Goal: Task Accomplishment & Management: Use online tool/utility

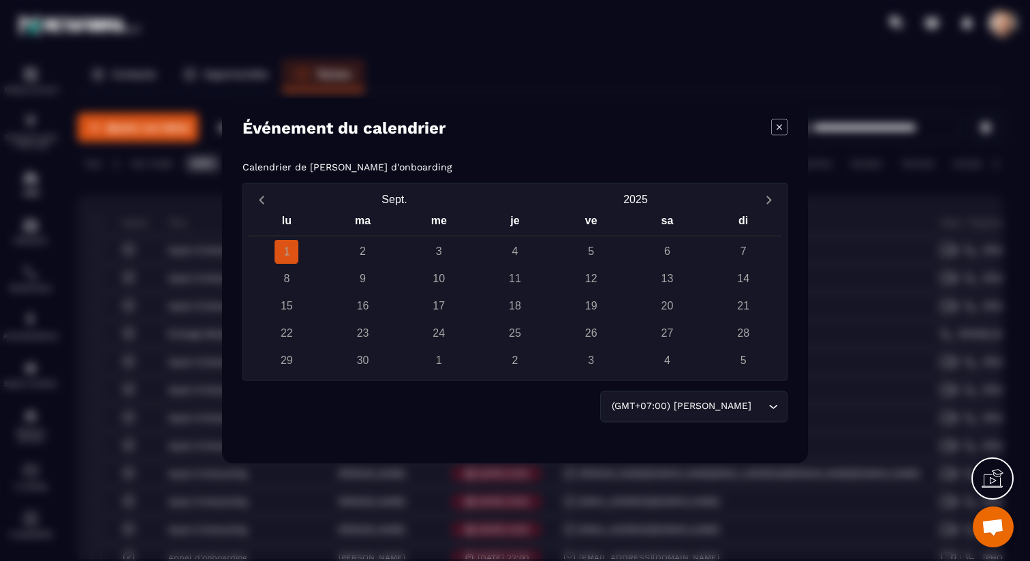
click at [452, 168] on p "Calendrier de [PERSON_NAME] d'onboarding" at bounding box center [347, 166] width 209 height 11
click at [328, 160] on div "Événement du calendrier Calendrier de [PERSON_NAME] d'onboarding [DATE] lu ma m…" at bounding box center [515, 280] width 586 height 365
click at [295, 161] on div "Calendrier de [PERSON_NAME] d'onboarding [DATE] lu ma me je ve sa di 1 2 3 4 5 …" at bounding box center [515, 301] width 545 height 281
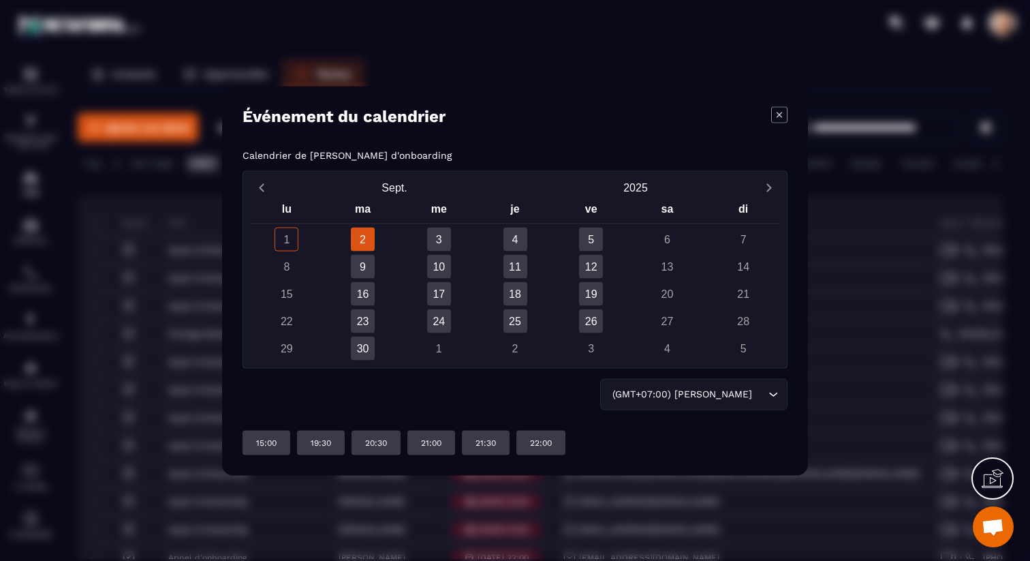
click at [266, 161] on div "Calendrier de [PERSON_NAME] d'onboarding [DATE] lu ma me je ve sa di 1 2 3 4 5 …" at bounding box center [515, 301] width 545 height 305
click at [360, 158] on p "Calendrier de [PERSON_NAME] d'onboarding" at bounding box center [347, 154] width 209 height 11
click at [411, 155] on p "Calendrier de [PERSON_NAME] d'onboarding" at bounding box center [347, 154] width 209 height 11
drag, startPoint x: 411, startPoint y: 155, endPoint x: 438, endPoint y: 151, distance: 27.5
click at [420, 153] on p "Calendrier de [PERSON_NAME] d'onboarding" at bounding box center [347, 154] width 209 height 11
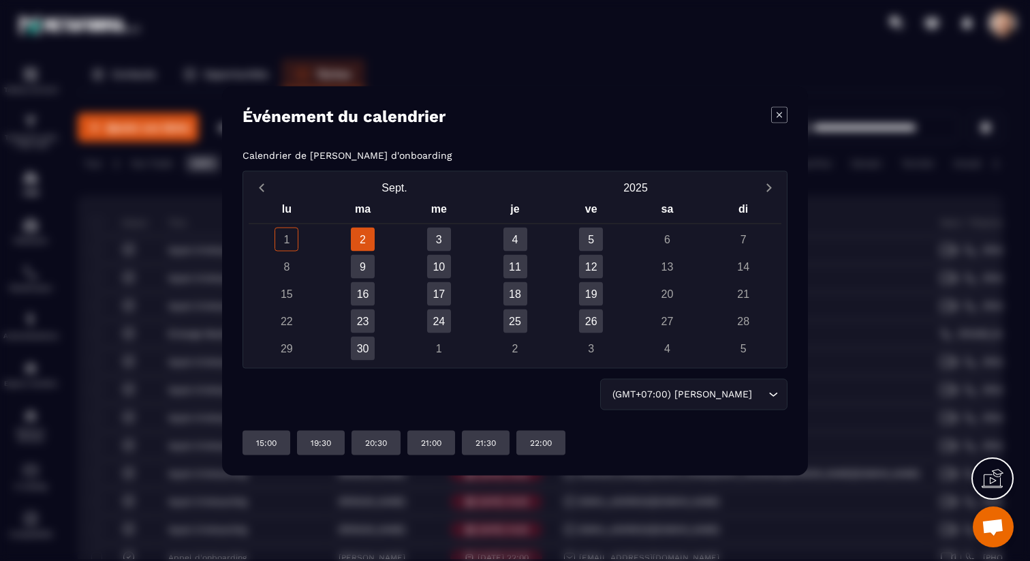
click at [439, 151] on p "Calendrier de [PERSON_NAME] d'onboarding" at bounding box center [347, 154] width 209 height 11
click at [780, 114] on icon "Modal window" at bounding box center [779, 114] width 5 height 5
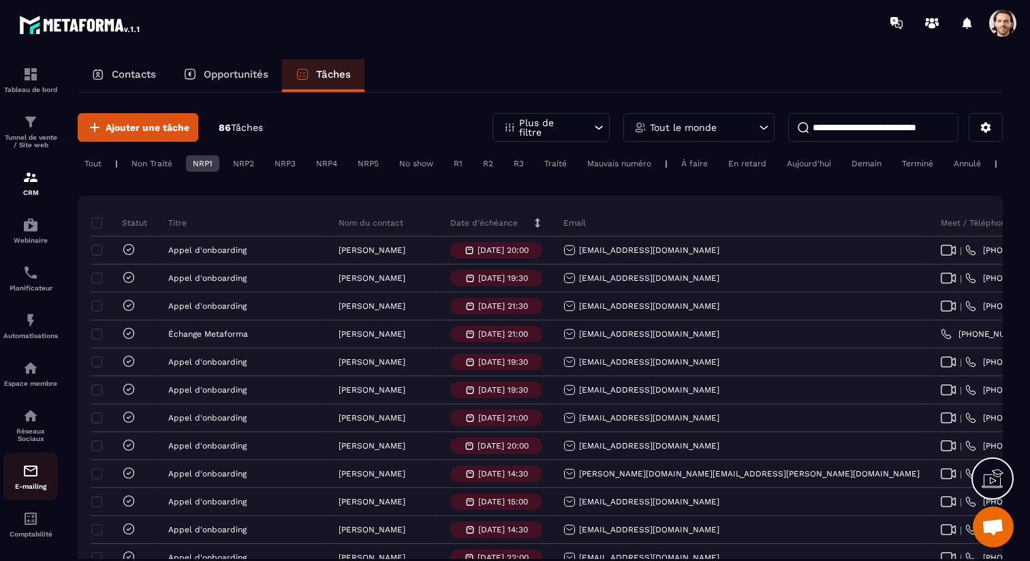
click at [26, 472] on img at bounding box center [30, 471] width 16 height 16
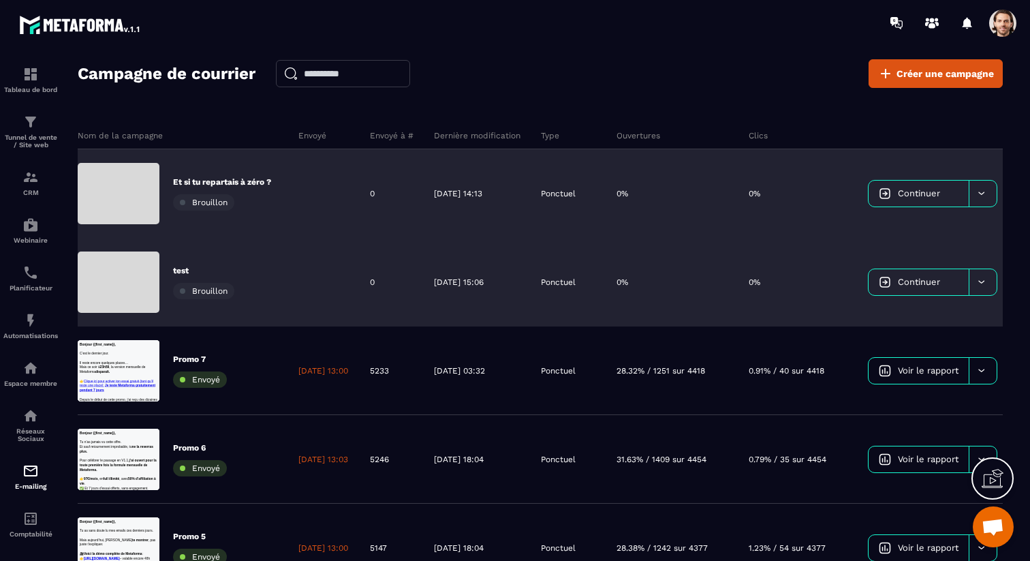
click at [919, 278] on link "Continuer" at bounding box center [919, 282] width 100 height 26
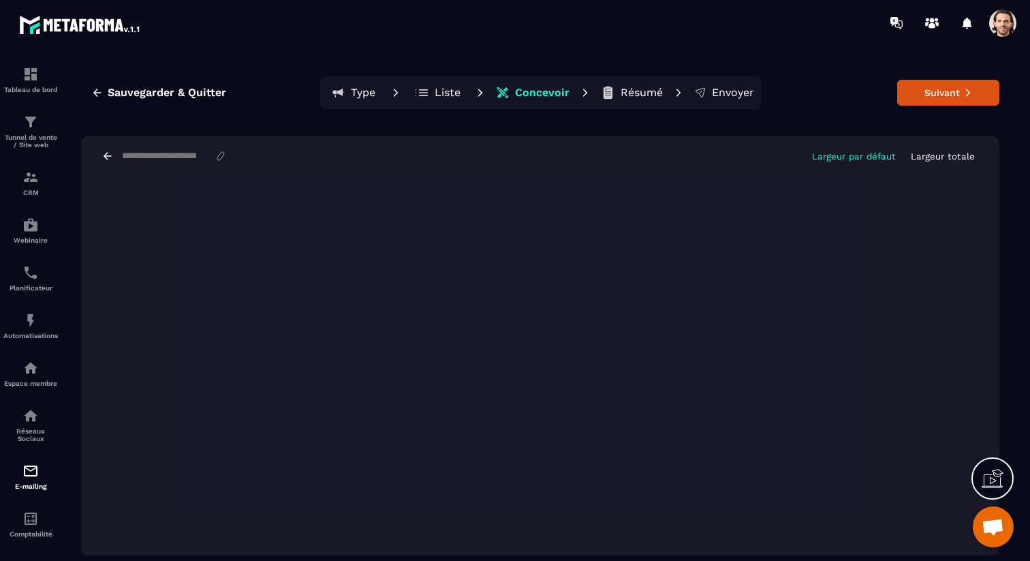
click at [149, 155] on input at bounding box center [168, 156] width 94 height 11
type input "****"
click at [958, 98] on button "Suivant" at bounding box center [948, 93] width 102 height 26
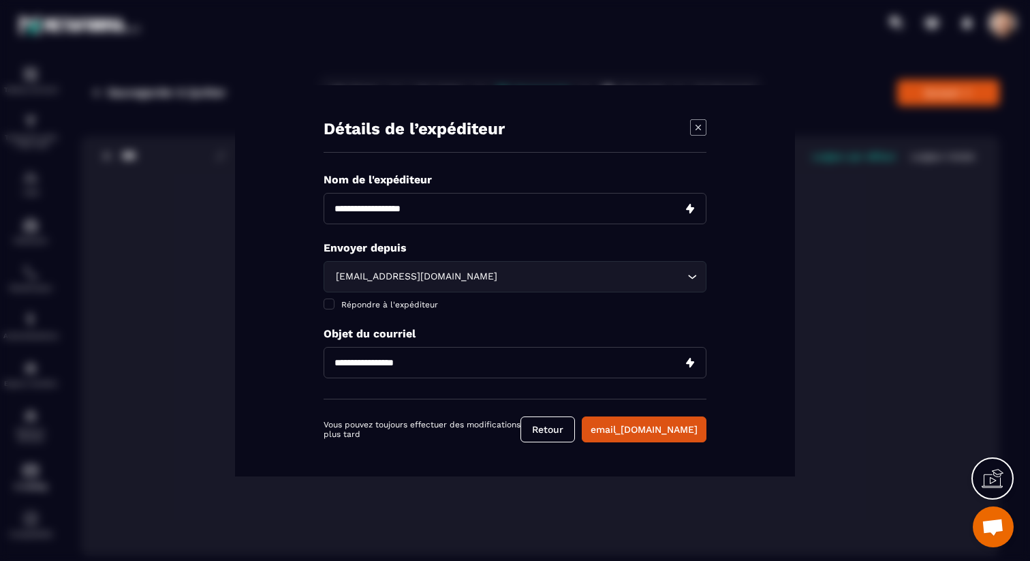
click at [701, 129] on icon "Modal window" at bounding box center [698, 127] width 16 height 16
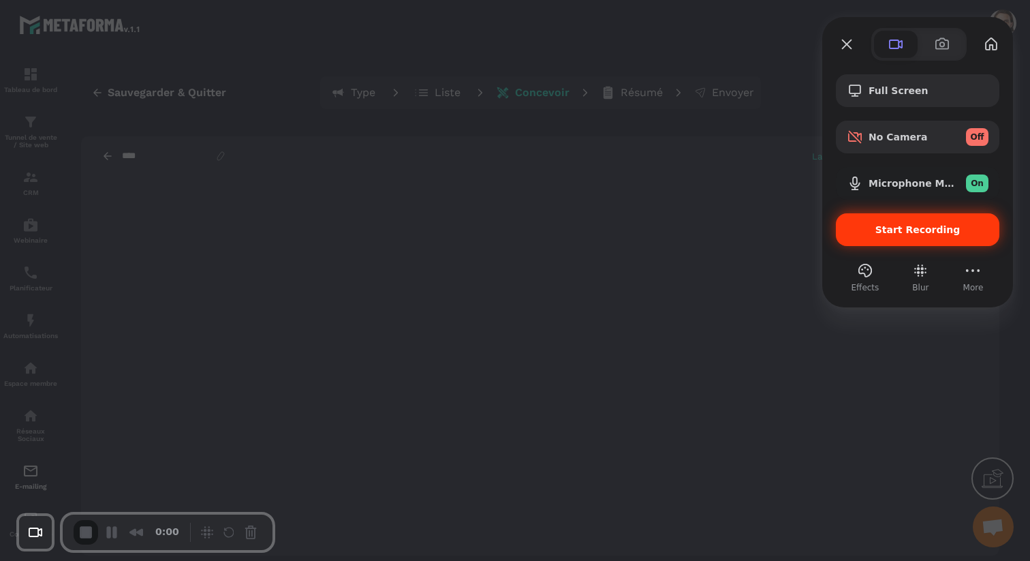
click at [874, 235] on span "Start Recording" at bounding box center [918, 229] width 142 height 11
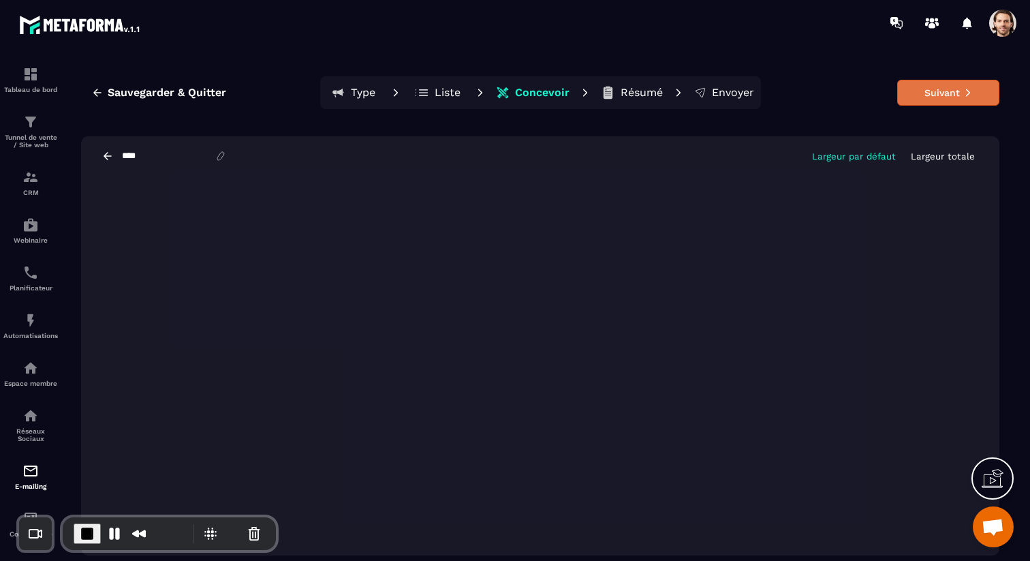
click at [915, 92] on button "Suivant" at bounding box center [948, 93] width 102 height 26
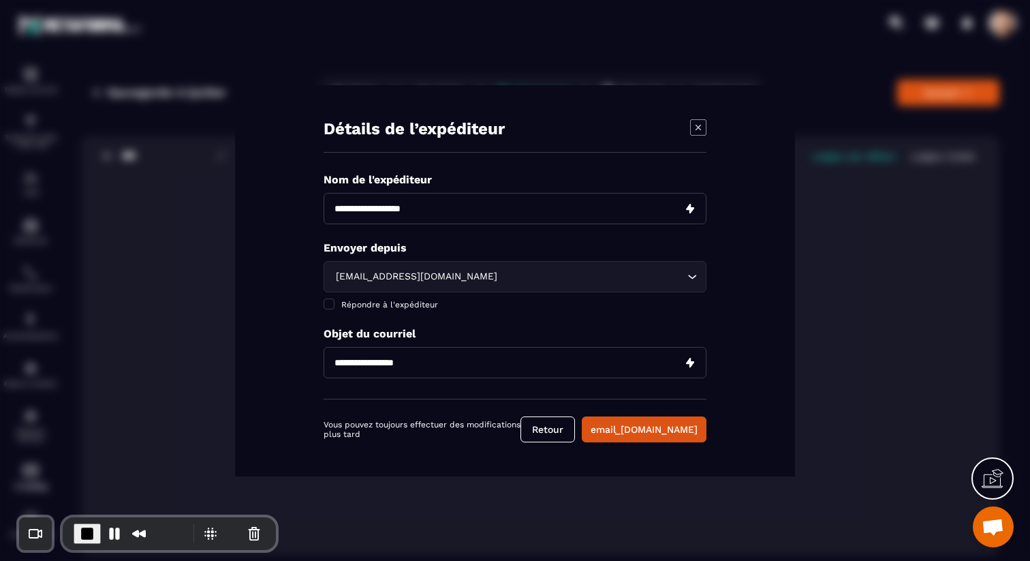
click at [440, 208] on input "Modal window" at bounding box center [515, 208] width 383 height 31
type input "****"
click at [491, 268] on div "sale@mkt.metaforma.io Loading..." at bounding box center [515, 276] width 383 height 31
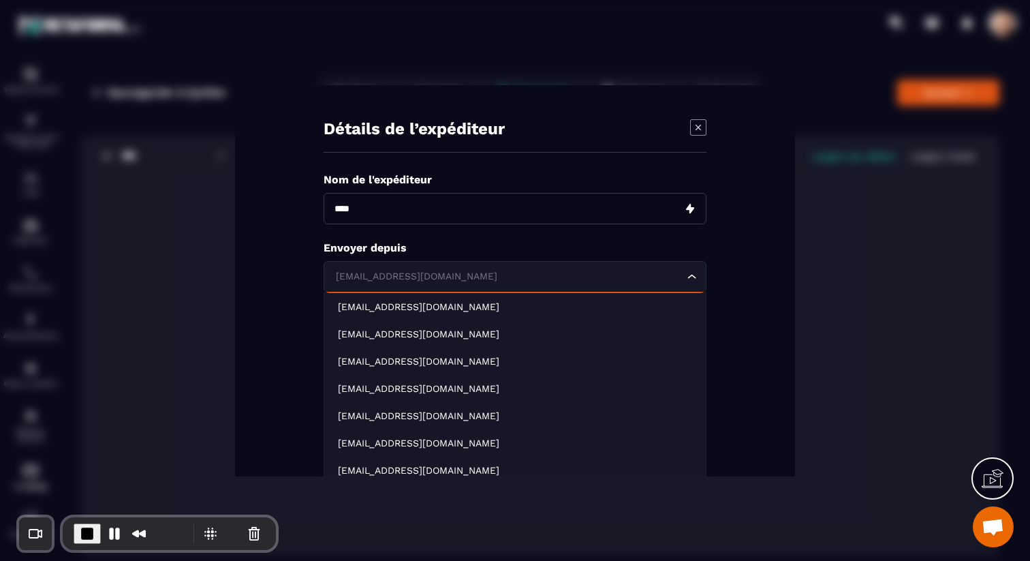
scroll to position [62, 0]
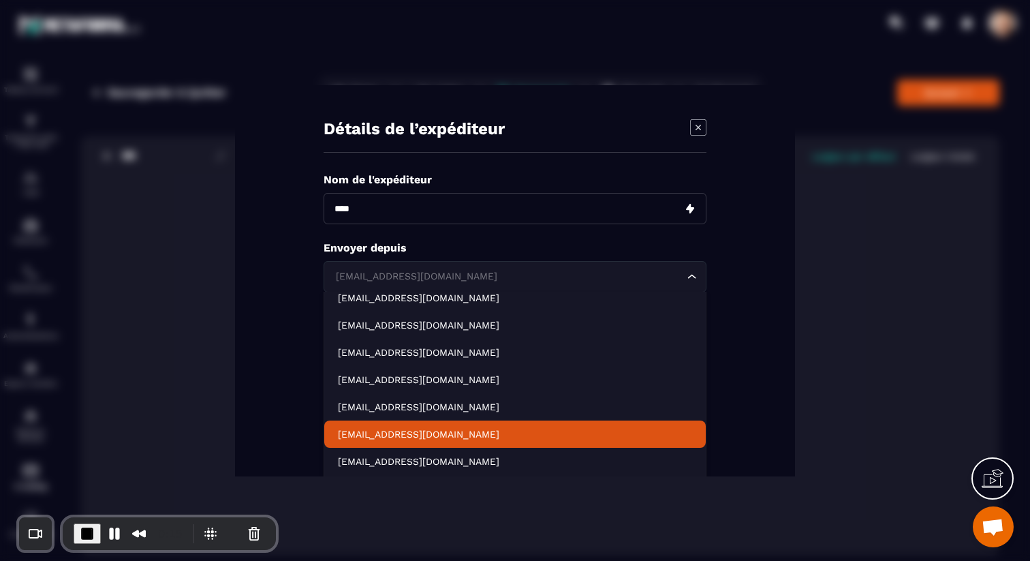
click at [466, 429] on p "contact@succesmetaforma.io" at bounding box center [515, 434] width 354 height 14
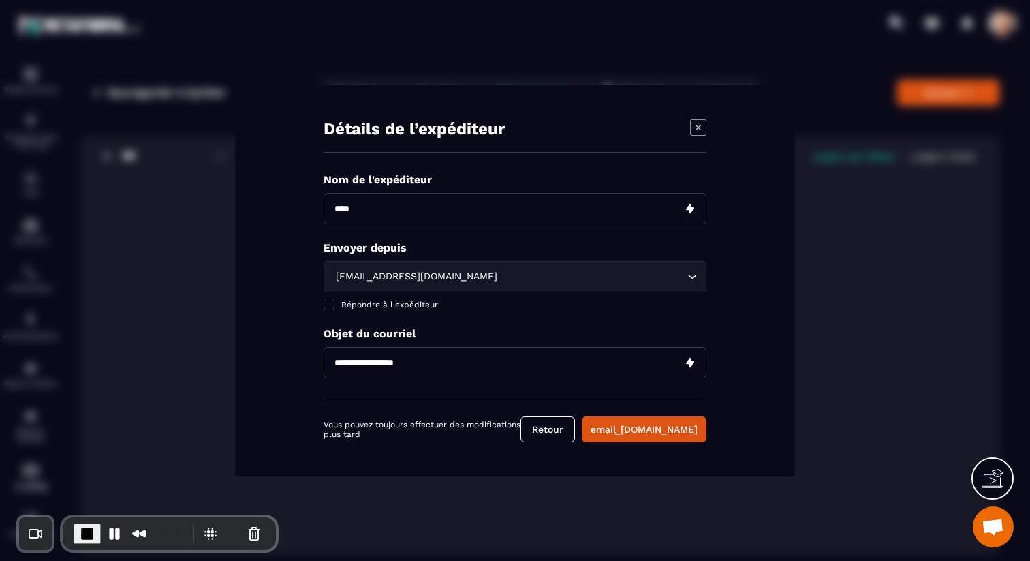
click at [435, 365] on input "Modal window" at bounding box center [515, 362] width 383 height 31
type input "****"
click at [677, 429] on button "email_campaign.save" at bounding box center [644, 429] width 125 height 26
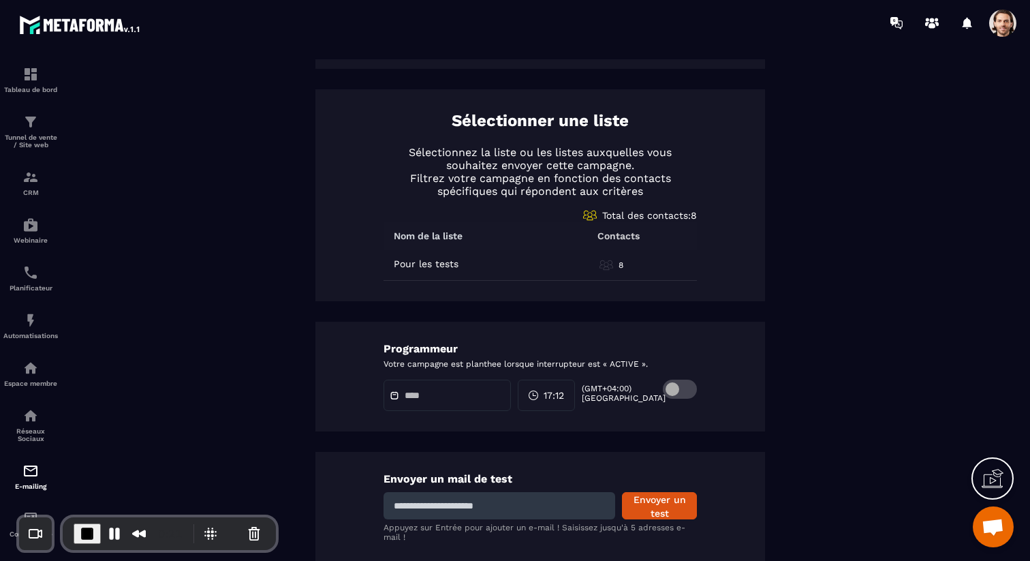
scroll to position [591, 0]
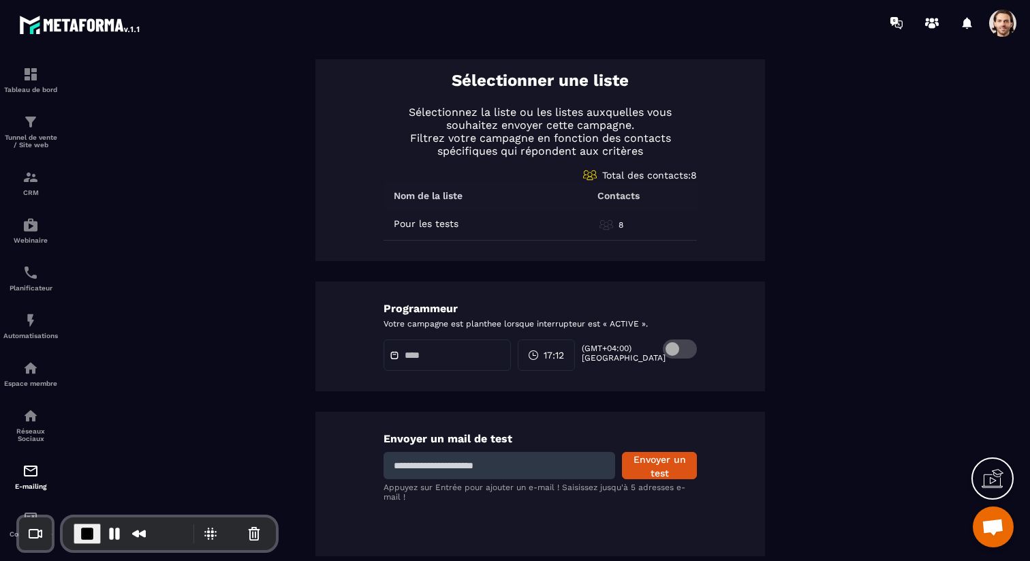
click at [431, 465] on input at bounding box center [500, 465] width 232 height 27
type input "**********"
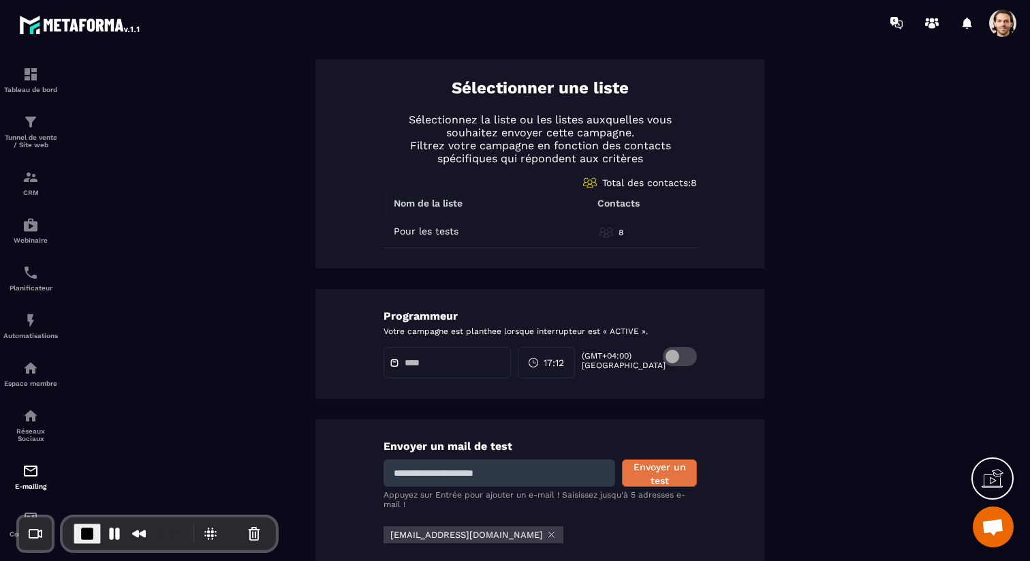
click at [662, 480] on button "Envoyer un test" at bounding box center [659, 472] width 75 height 27
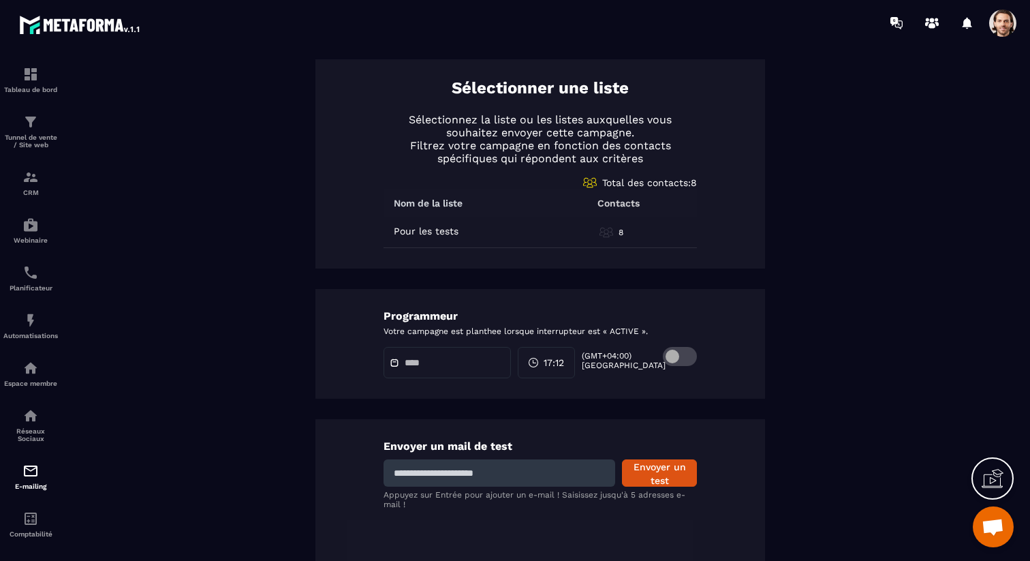
scroll to position [0, 0]
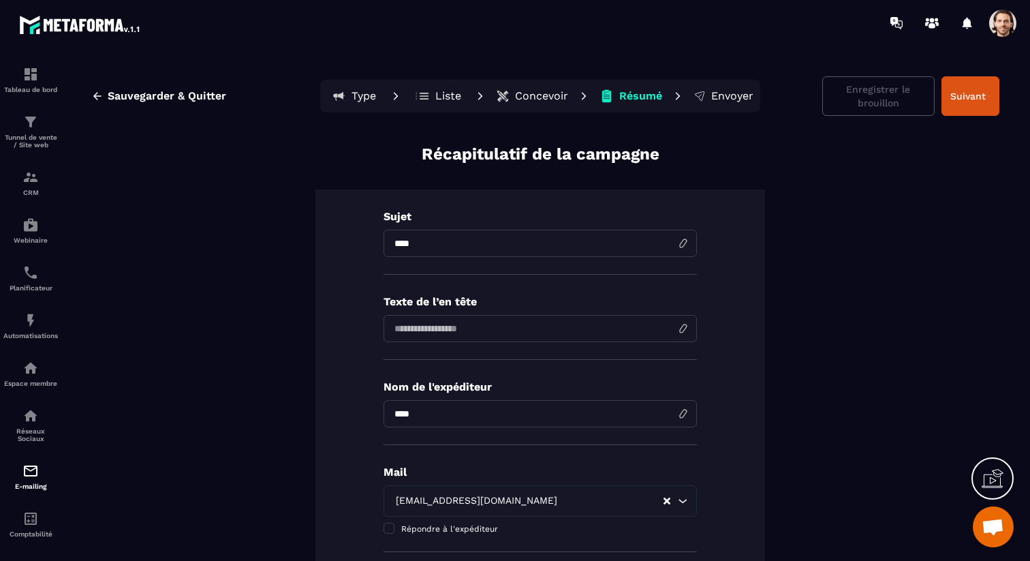
click at [554, 93] on p "Concevoir" at bounding box center [541, 96] width 53 height 14
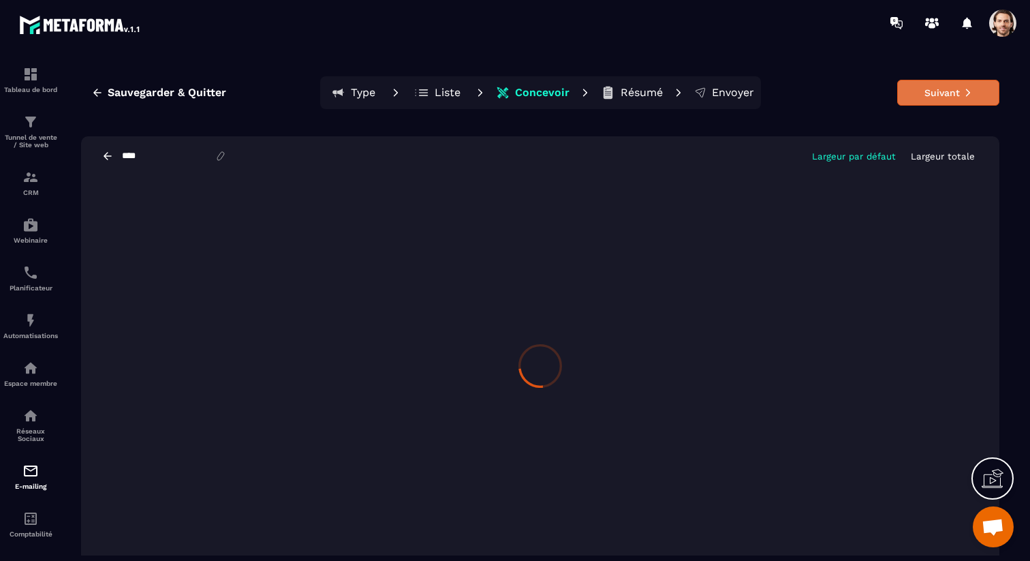
click at [946, 104] on button "Suivant" at bounding box center [948, 93] width 102 height 26
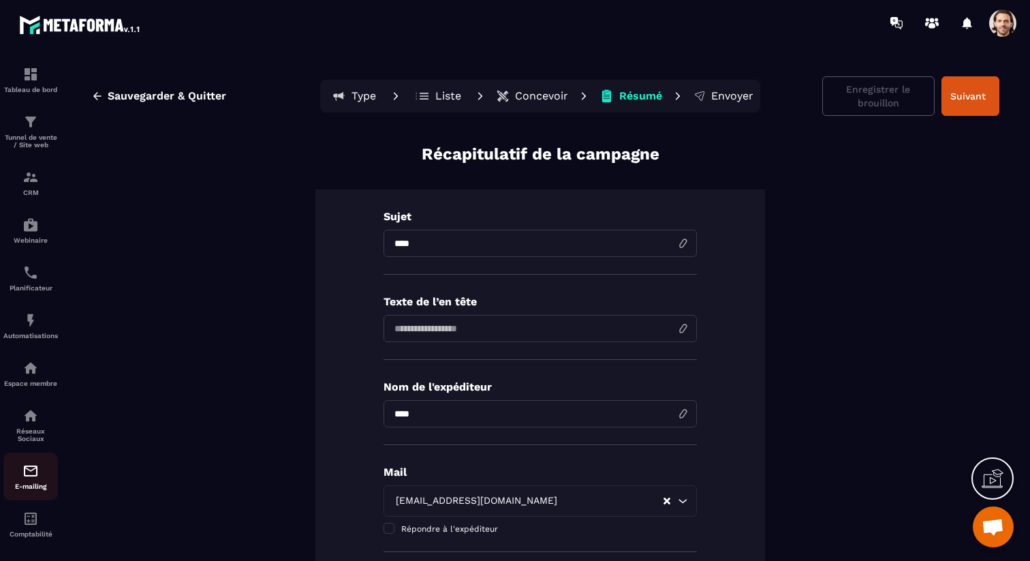
click at [35, 467] on link "E-mailing" at bounding box center [30, 476] width 55 height 48
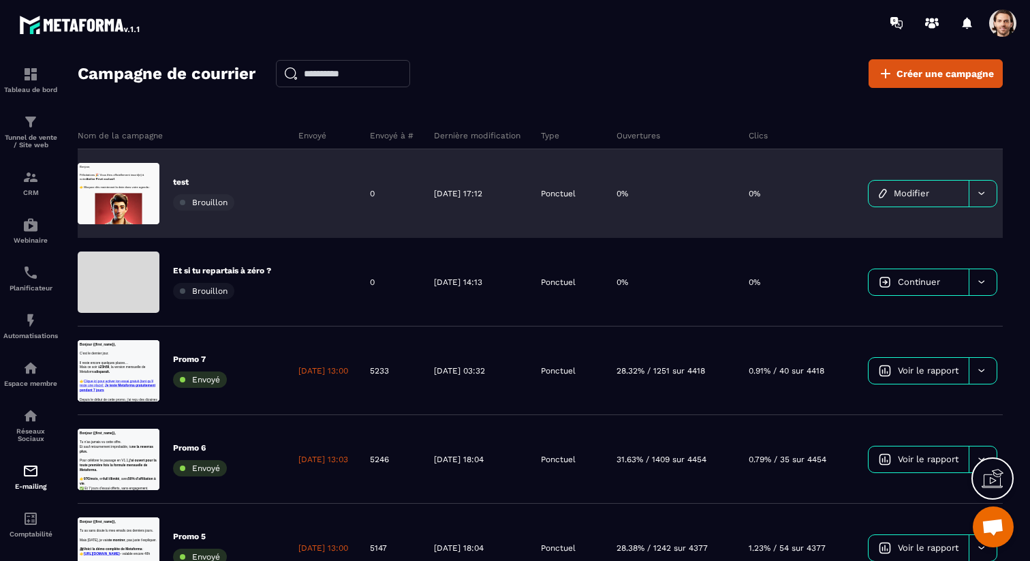
scroll to position [0, 72]
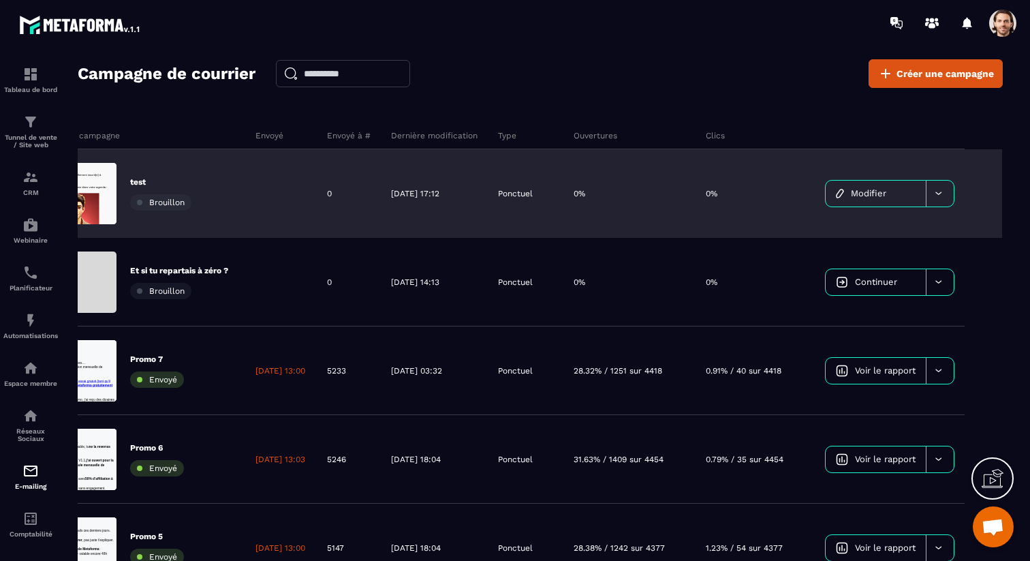
click at [938, 191] on icon at bounding box center [939, 193] width 10 height 10
click at [913, 226] on span "Supprimer le campaign" at bounding box center [888, 228] width 98 height 10
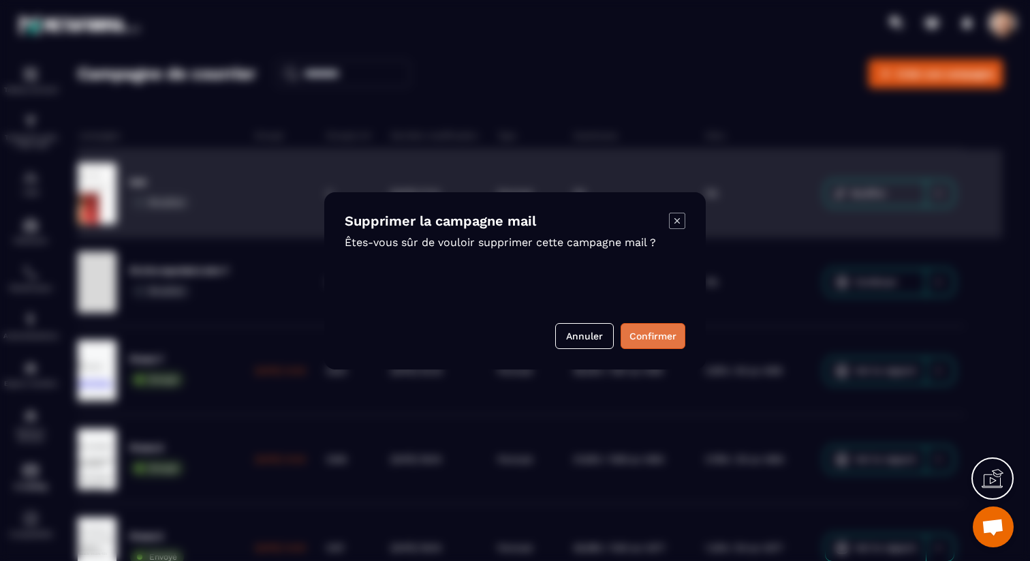
click at [647, 330] on button "Confirmer" at bounding box center [653, 336] width 65 height 26
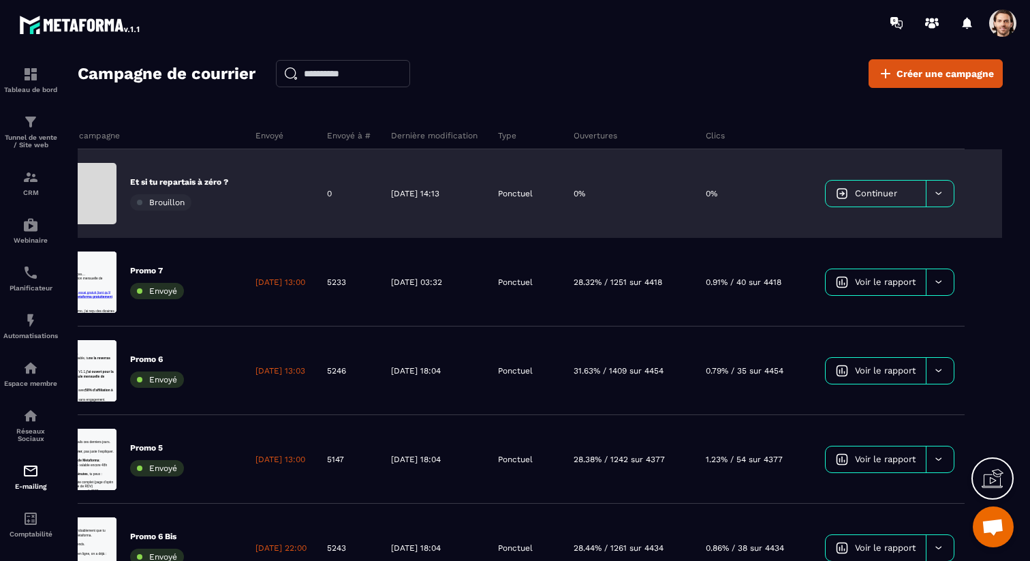
scroll to position [0, 0]
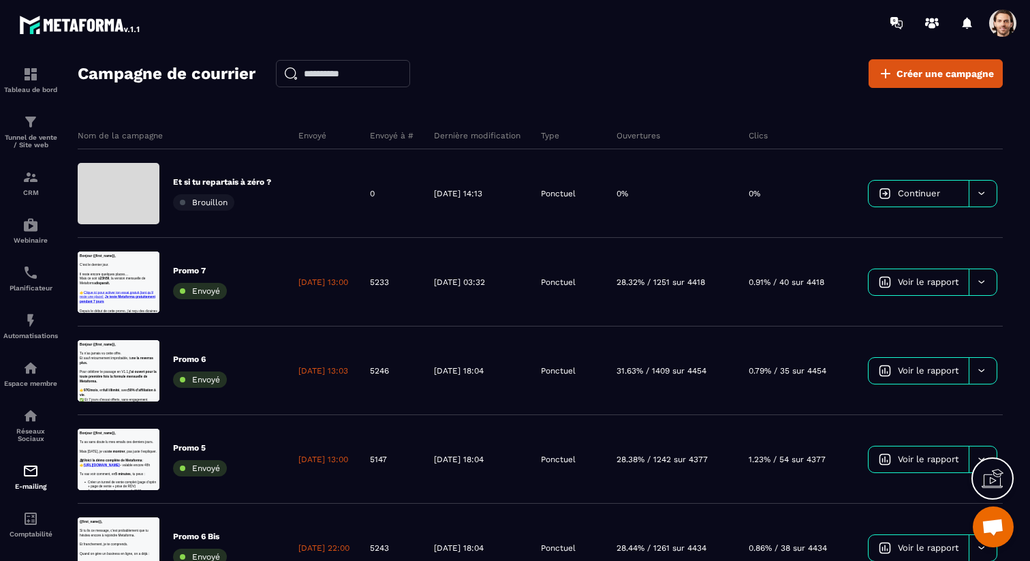
click at [1006, 25] on span at bounding box center [1002, 23] width 27 height 27
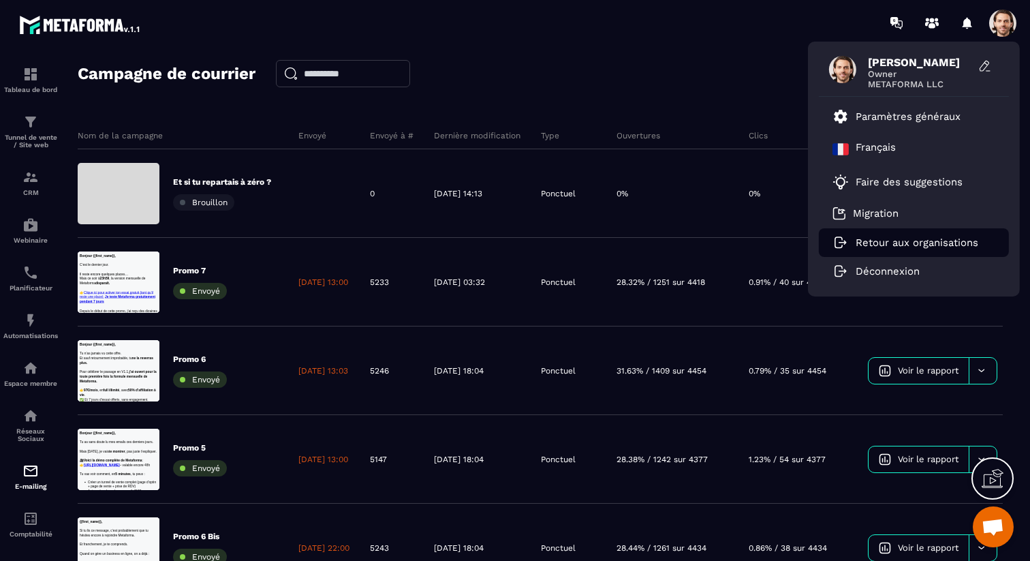
click at [946, 235] on li "Retour aux organisations" at bounding box center [914, 242] width 190 height 29
click at [944, 242] on p "Retour aux organisations" at bounding box center [917, 242] width 123 height 12
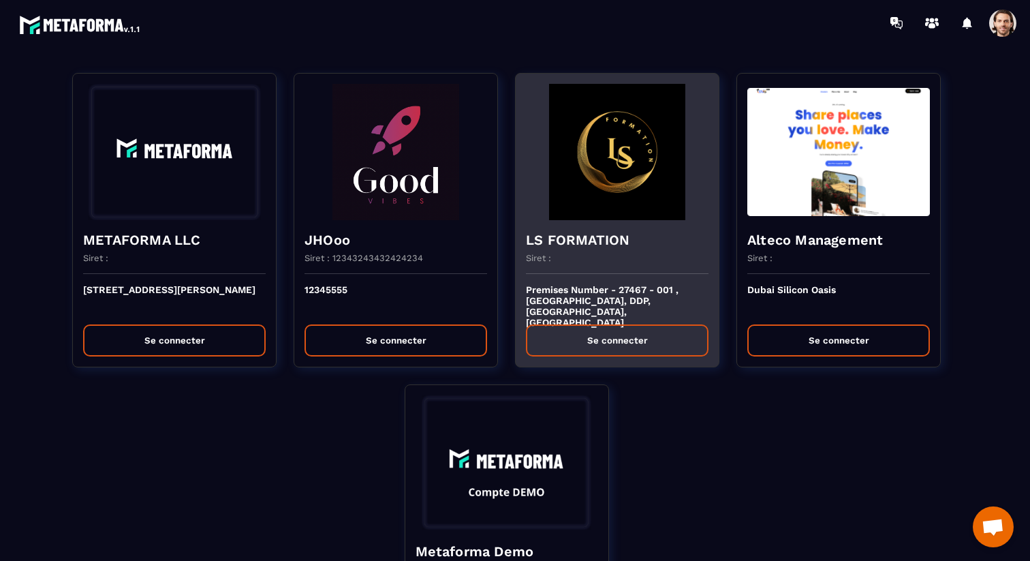
click at [581, 278] on div "Premises Number - 27467 - 001 , IFZA Business Park, DDP, Dubai, United Arab Emi…" at bounding box center [617, 320] width 203 height 93
